Goal: Information Seeking & Learning: Learn about a topic

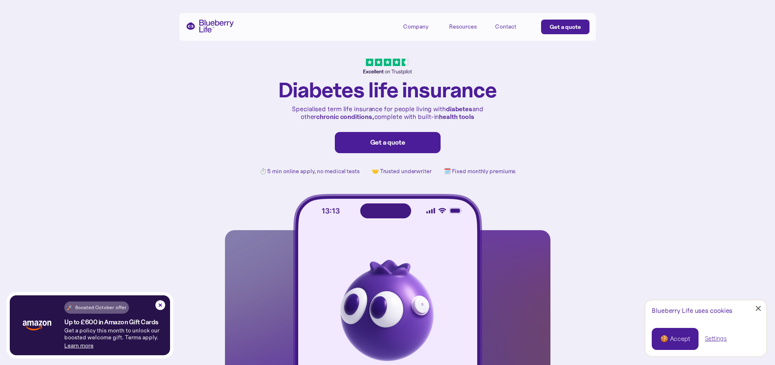
click at [679, 341] on div "🍪 Accept" at bounding box center [676, 338] width 30 height 9
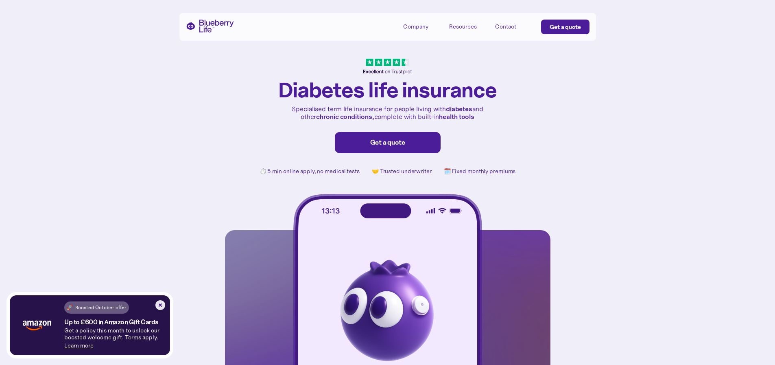
click at [159, 306] on img at bounding box center [160, 305] width 10 height 10
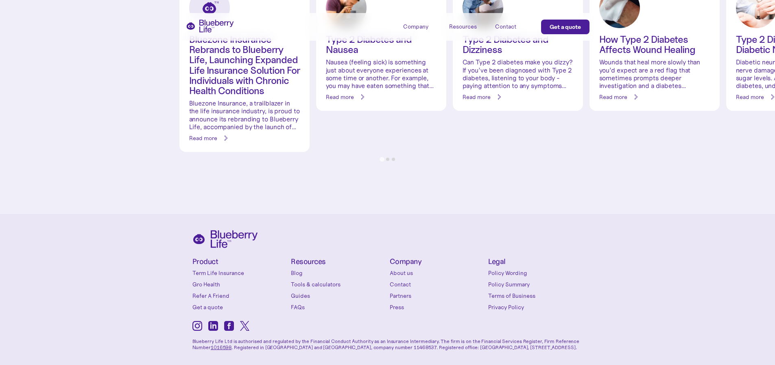
scroll to position [3478, 0]
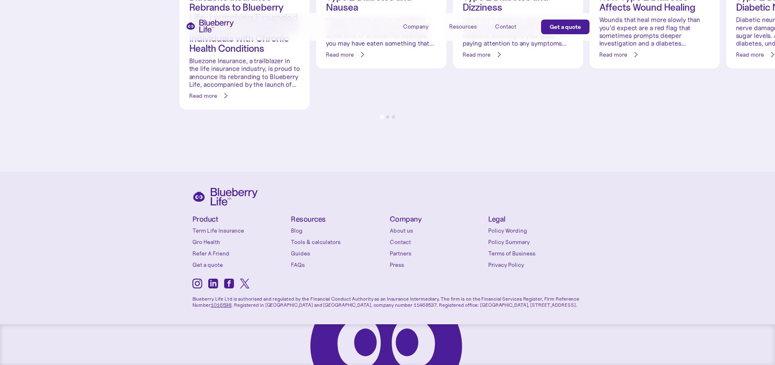
click at [405, 230] on link "About us" at bounding box center [437, 230] width 95 height 8
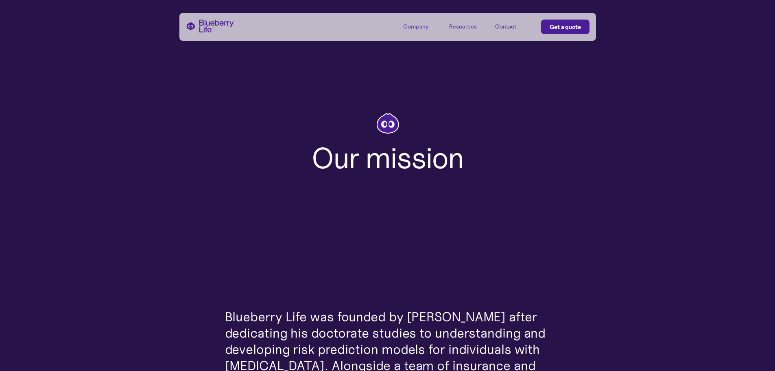
click at [671, 222] on div "Our mission" at bounding box center [387, 141] width 775 height 161
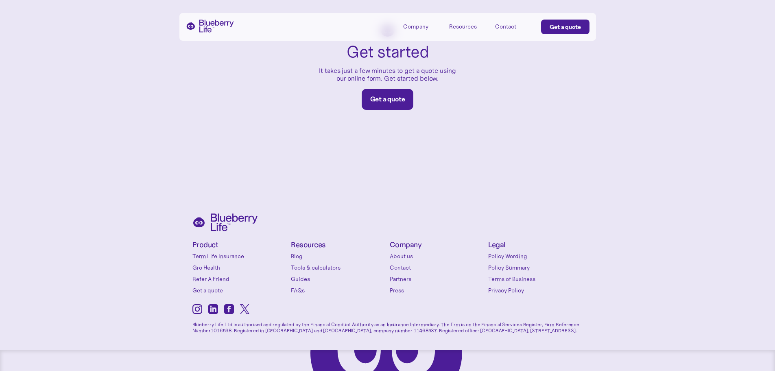
scroll to position [1370, 0]
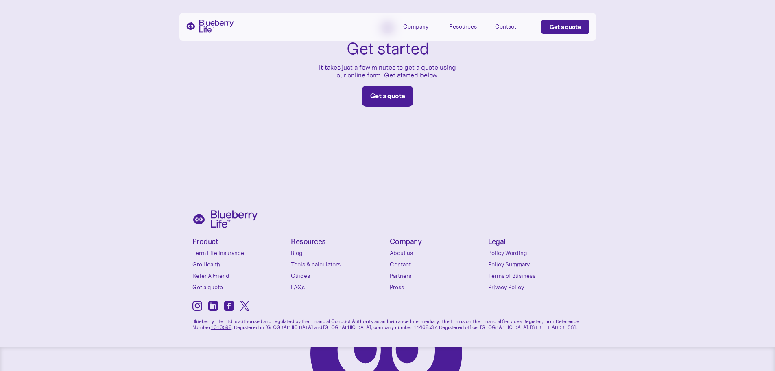
click at [300, 283] on link "FAQs" at bounding box center [338, 287] width 95 height 8
